Goal: Task Accomplishment & Management: Complete application form

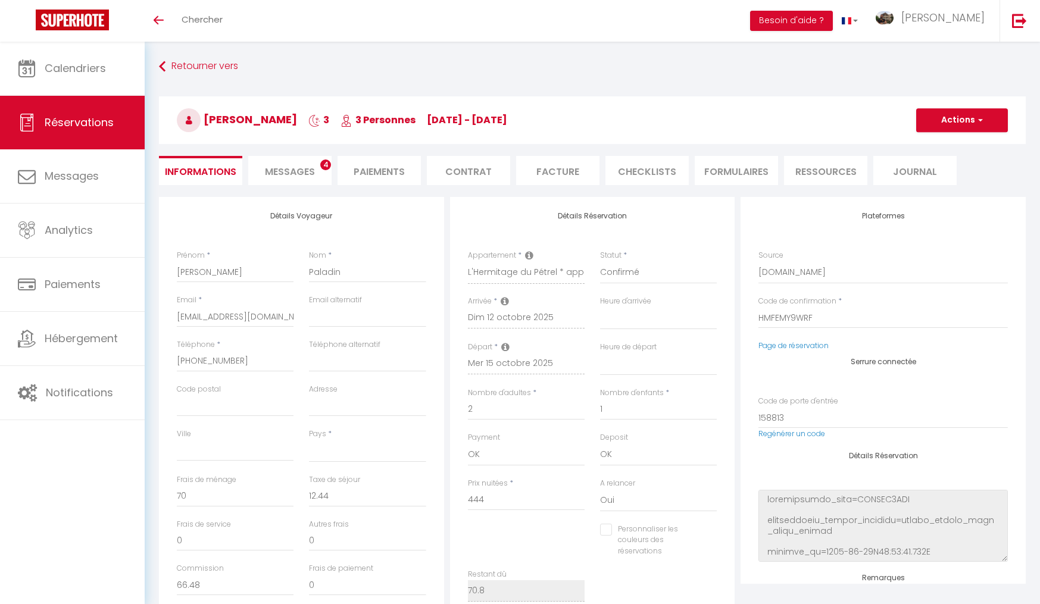
select select
select select "75495"
select select
select select "1"
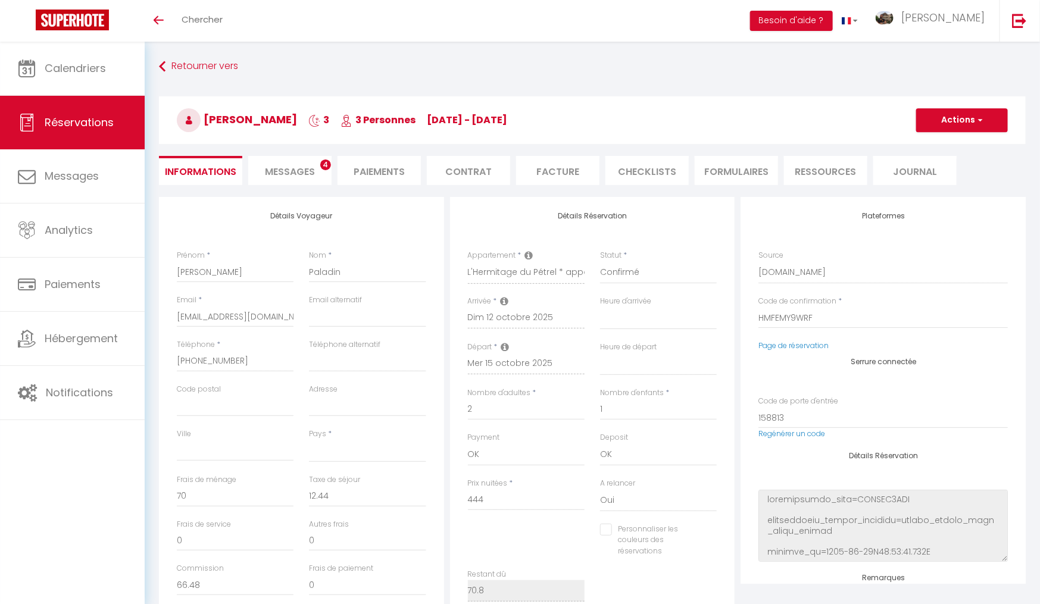
click at [268, 180] on li "Messages 4" at bounding box center [289, 170] width 83 height 29
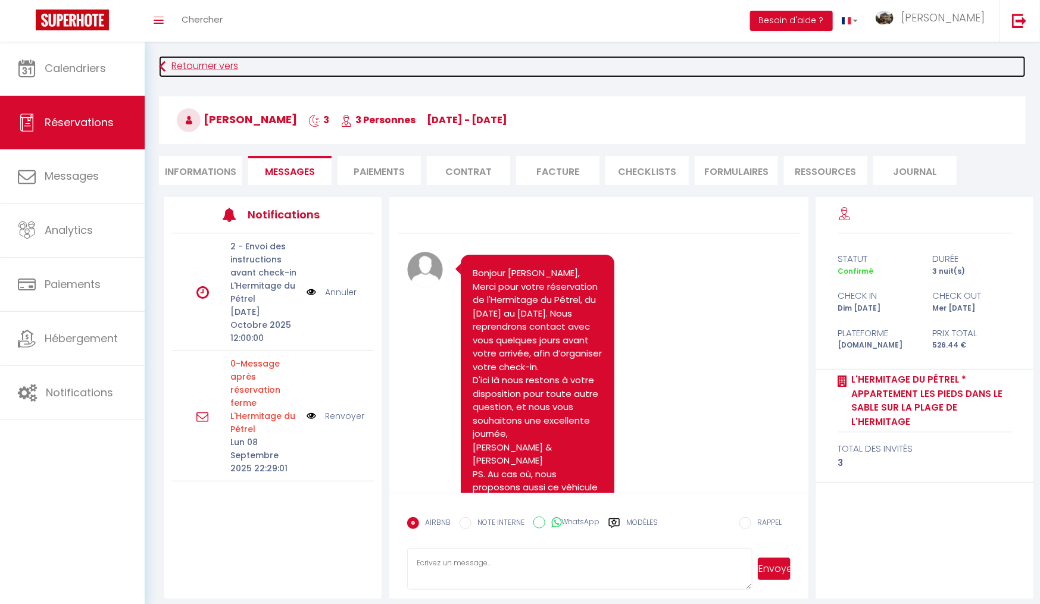
click at [164, 64] on icon at bounding box center [162, 66] width 7 height 21
select select
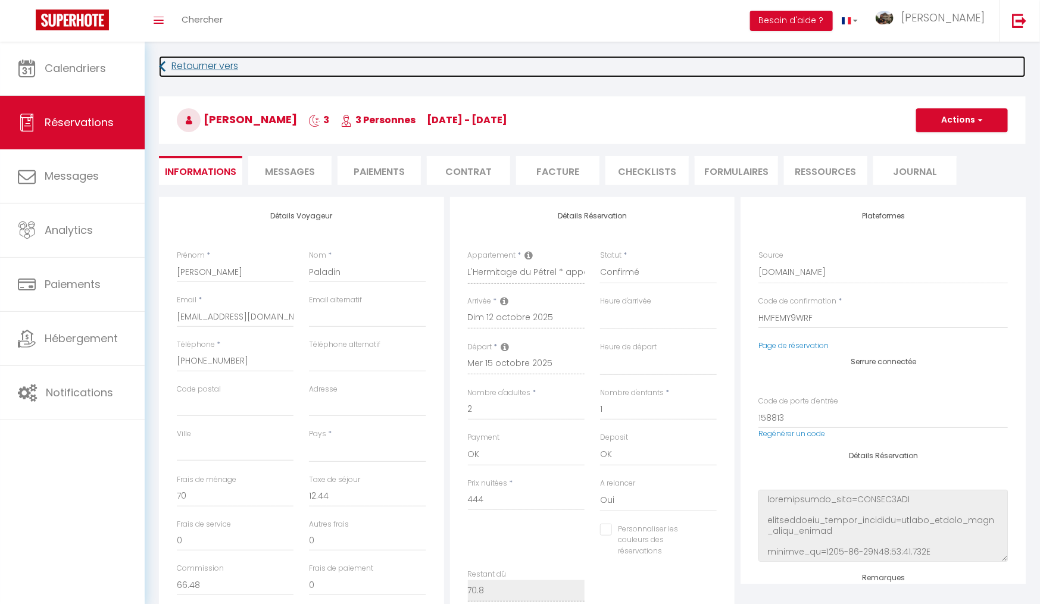
select select
checkbox input "false"
select select
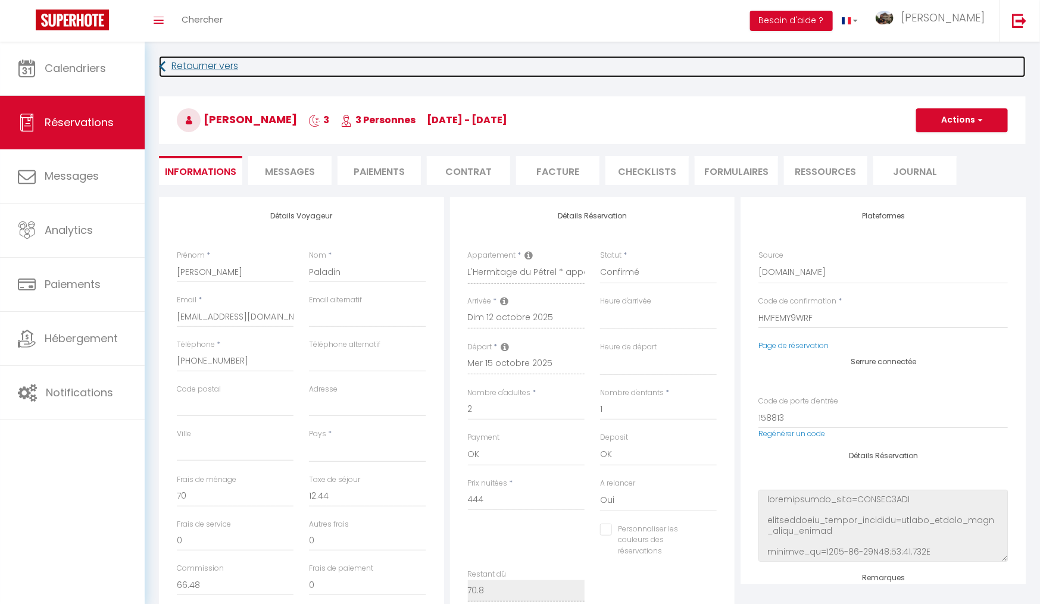
select select
checkbox input "false"
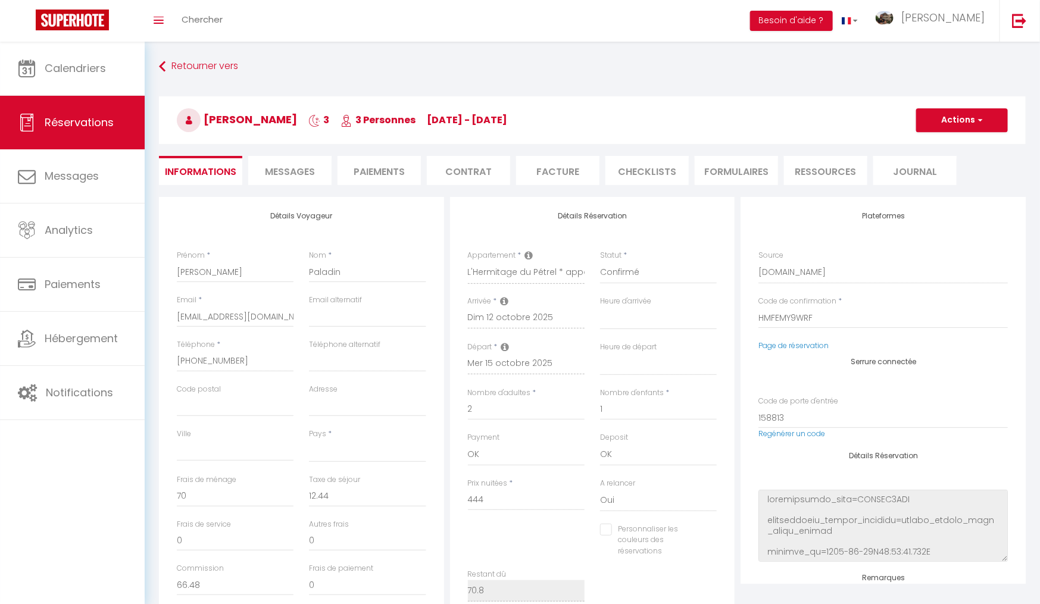
select select
checkbox input "false"
select select
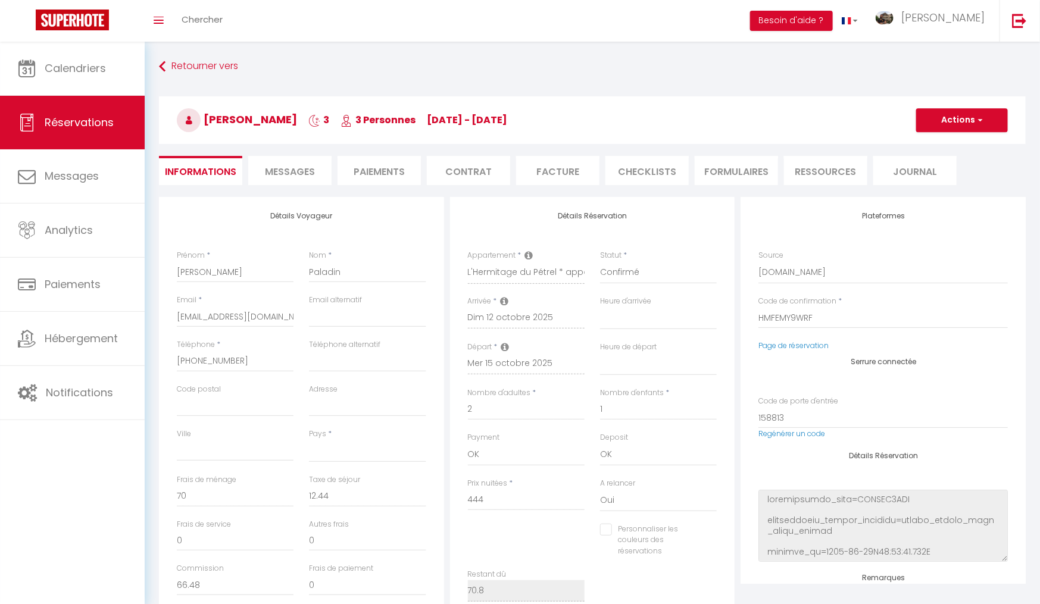
select select
checkbox input "false"
select select
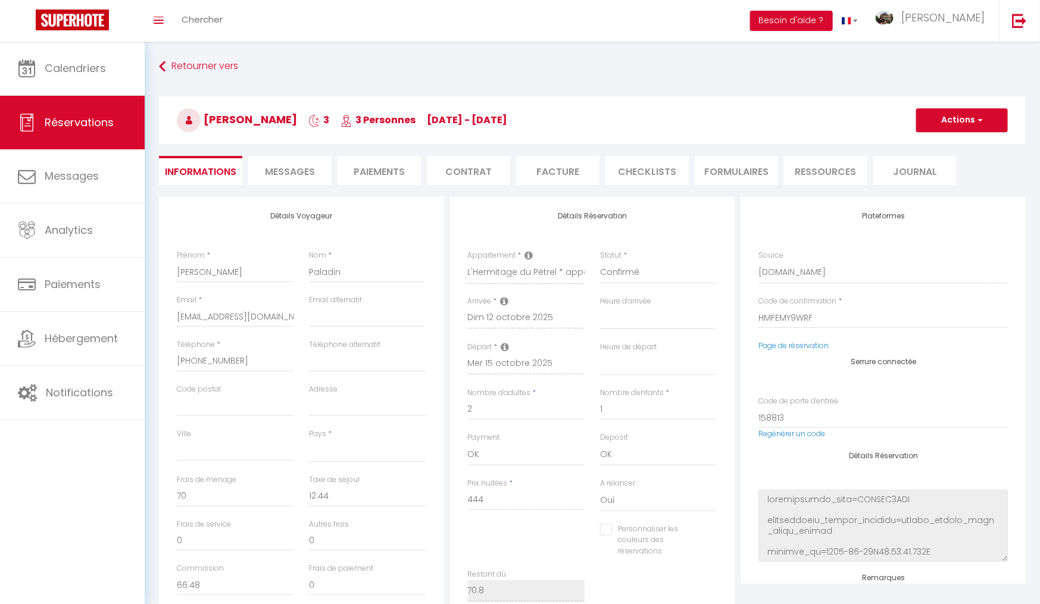
select select
checkbox input "false"
select select
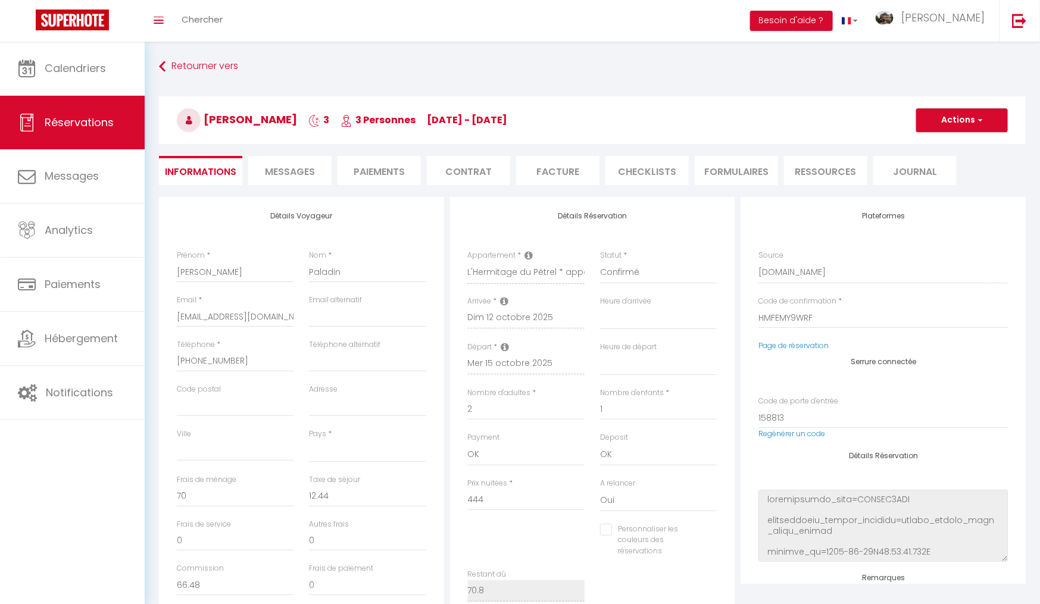
checkbox input "false"
select select
checkbox input "false"
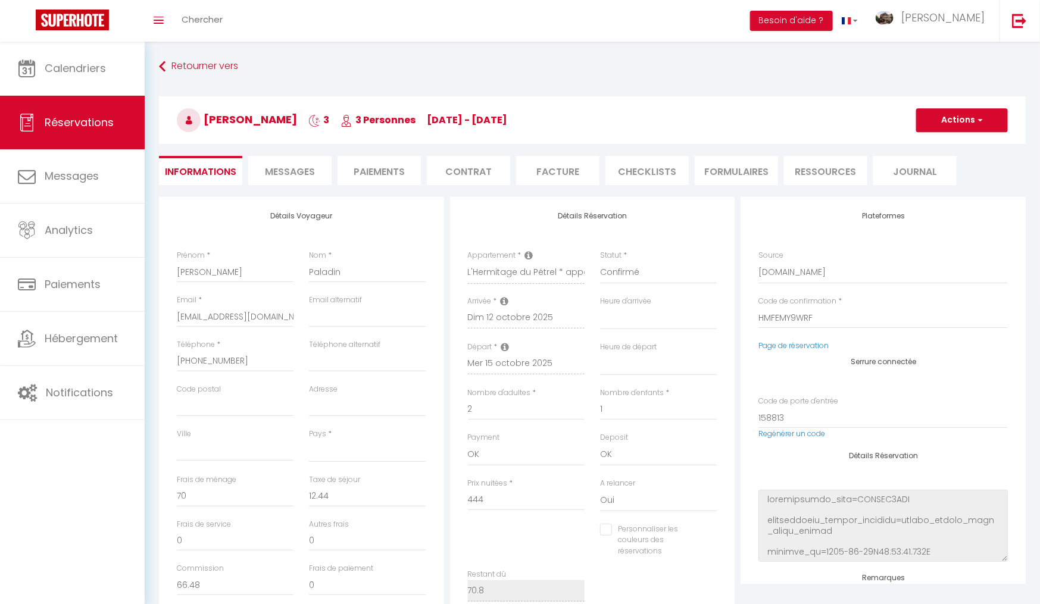
select select
checkbox input "false"
select select
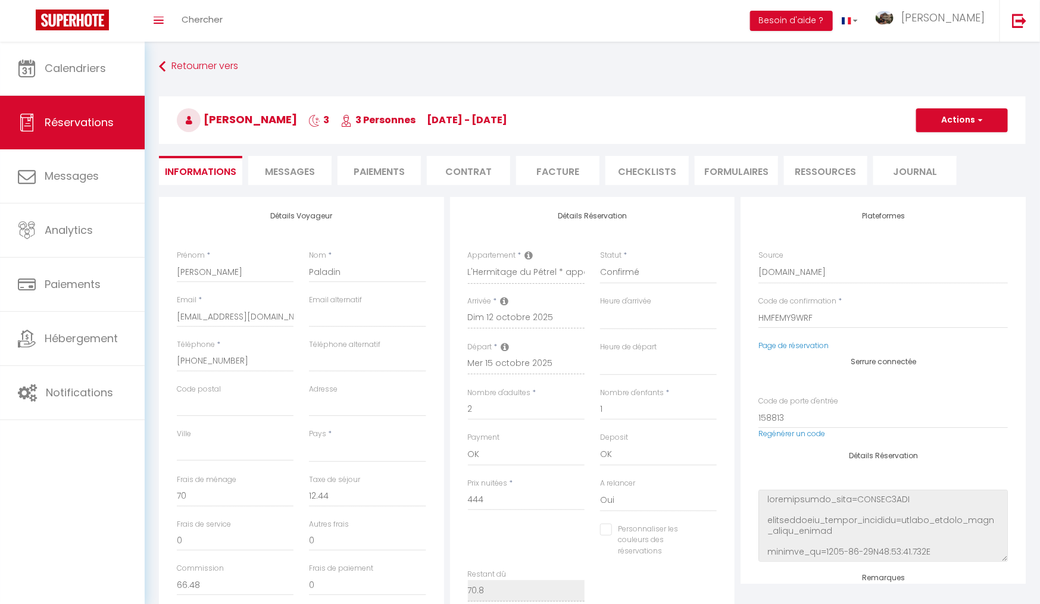
select select
checkbox input "false"
select select
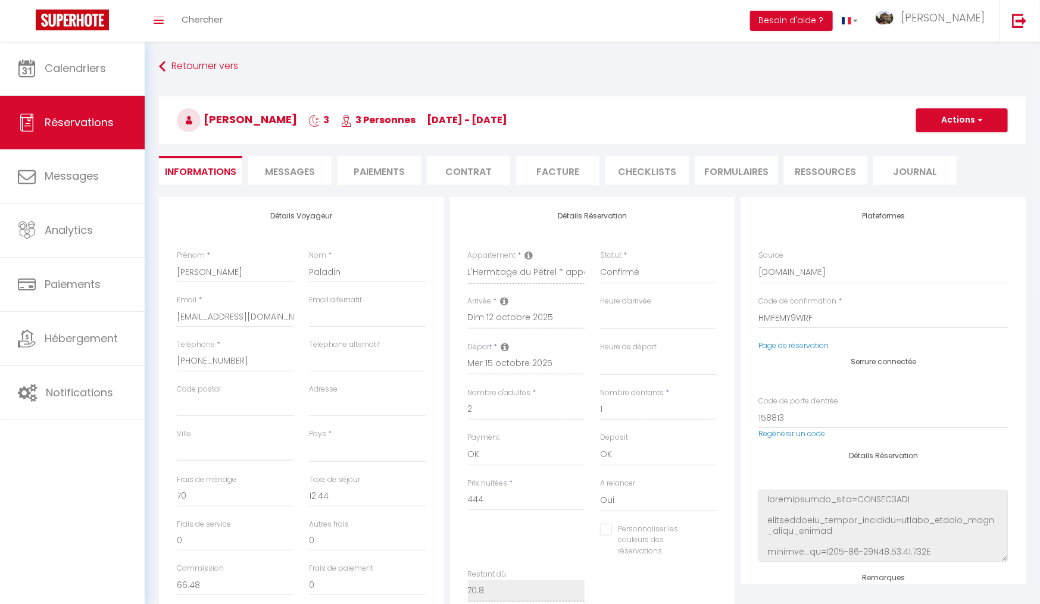
select select
checkbox input "false"
select select
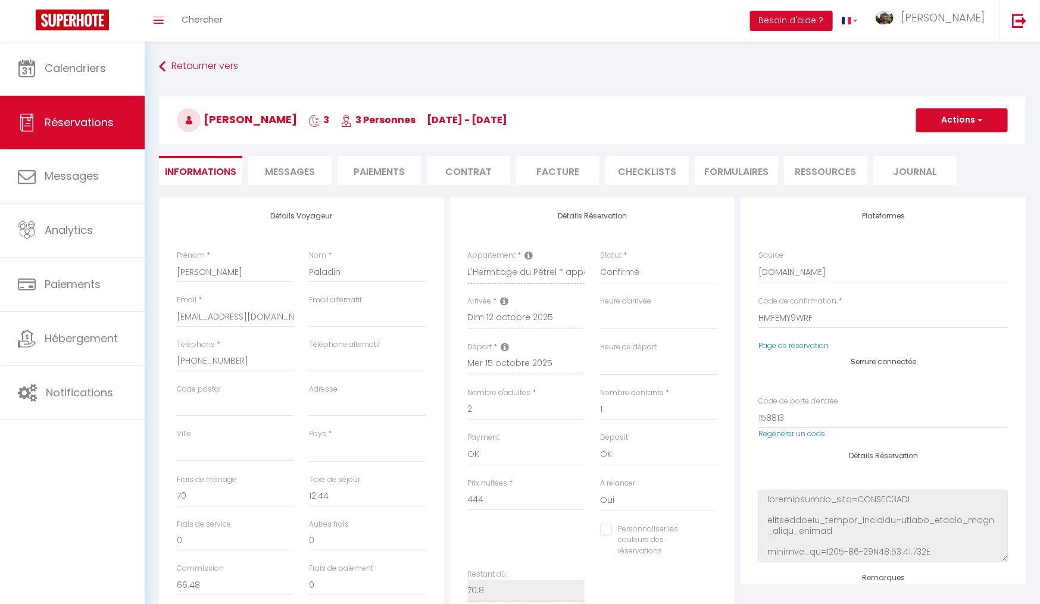
checkbox input "false"
select select
checkbox input "false"
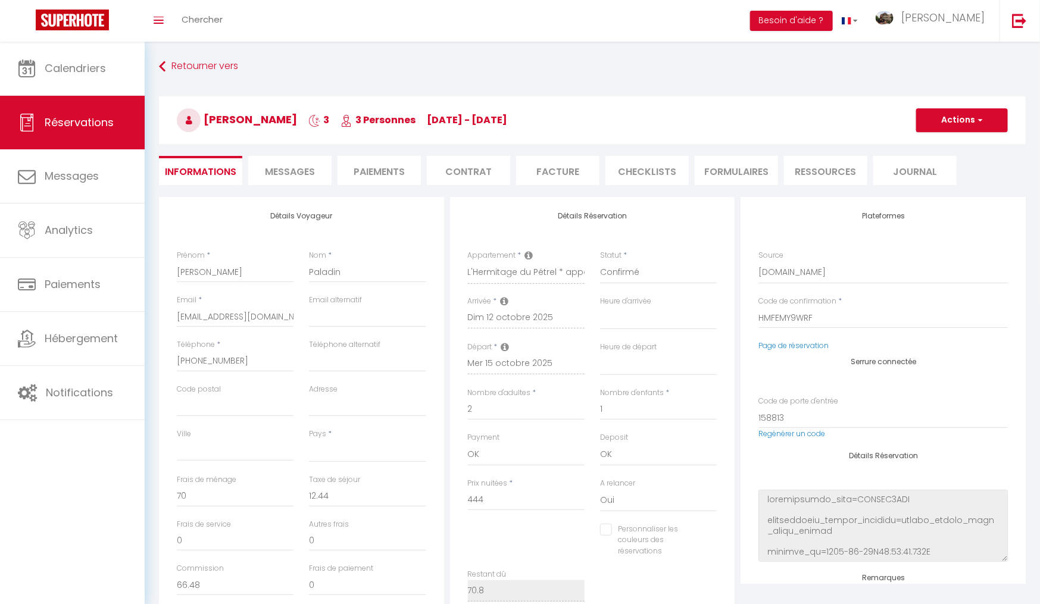
select select
checkbox input "false"
select select
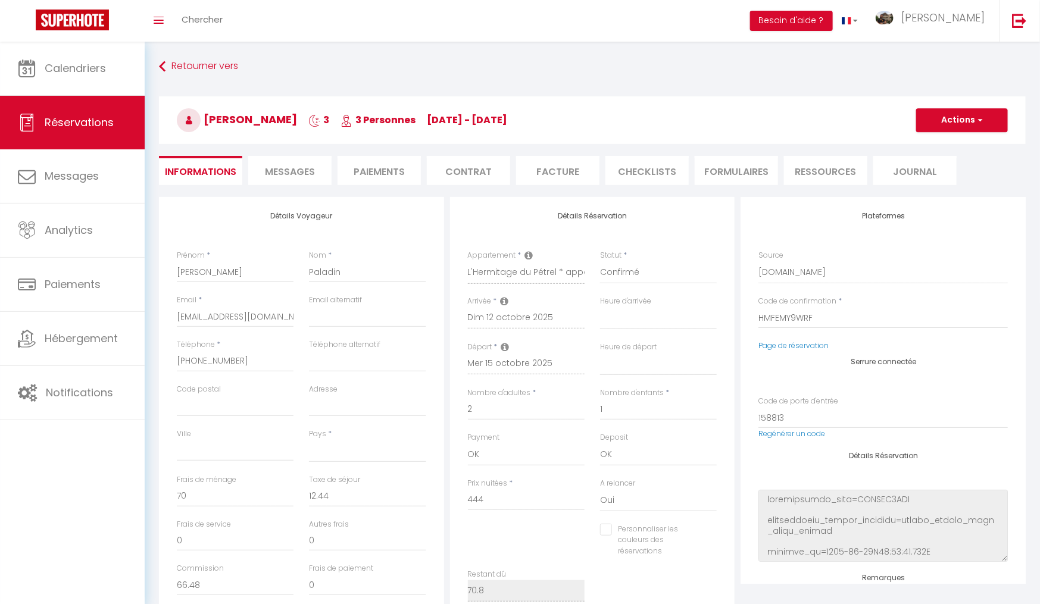
select select
checkbox input "false"
